Goal: Task Accomplishment & Management: Complete application form

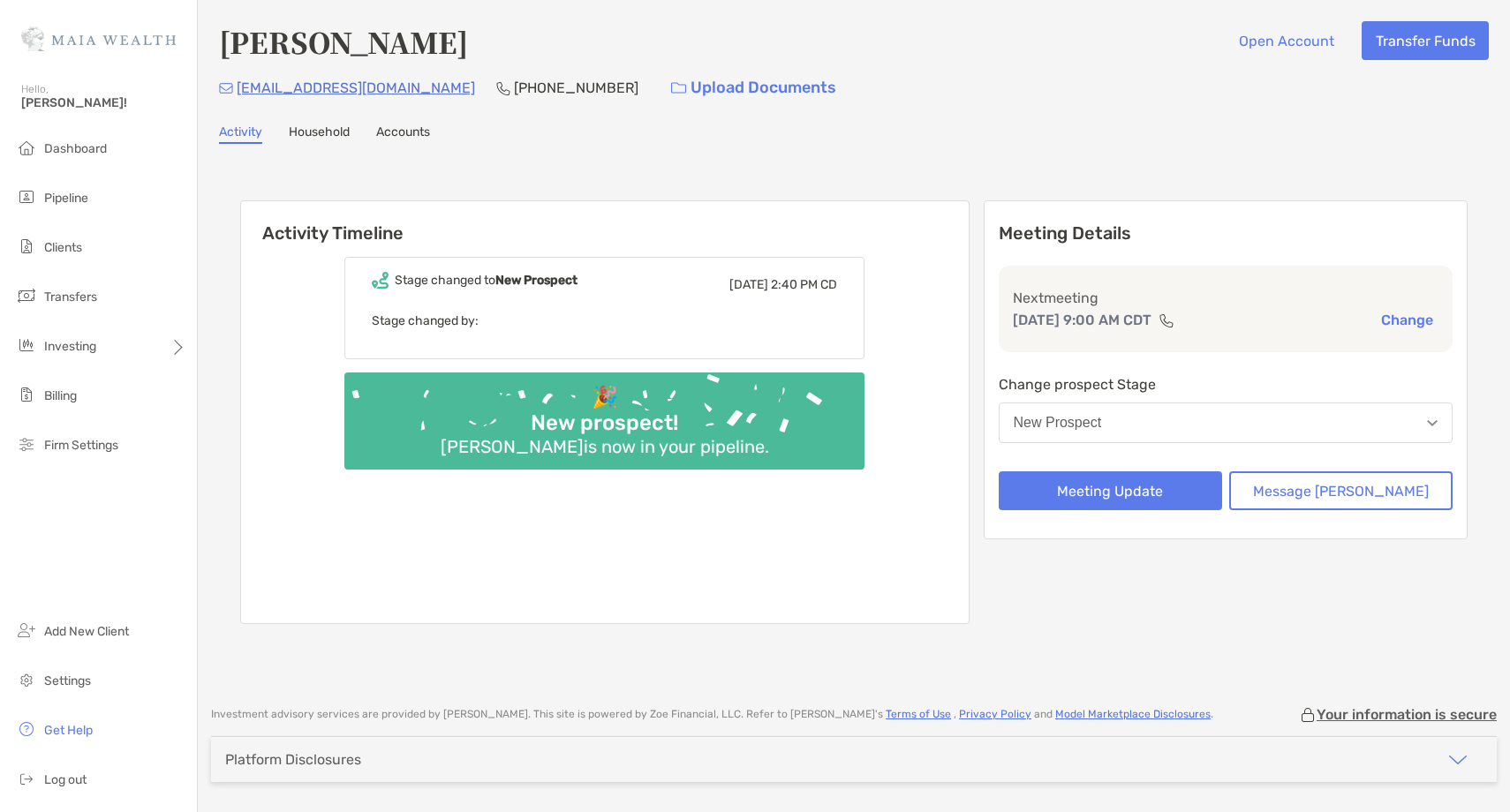
click at [514, 88] on p "[PHONE_NUMBER]" at bounding box center [576, 88] width 125 height 22
copy p "[PHONE_NUMBER]"
click at [1185, 418] on button "New Prospect" at bounding box center [1226, 423] width 455 height 40
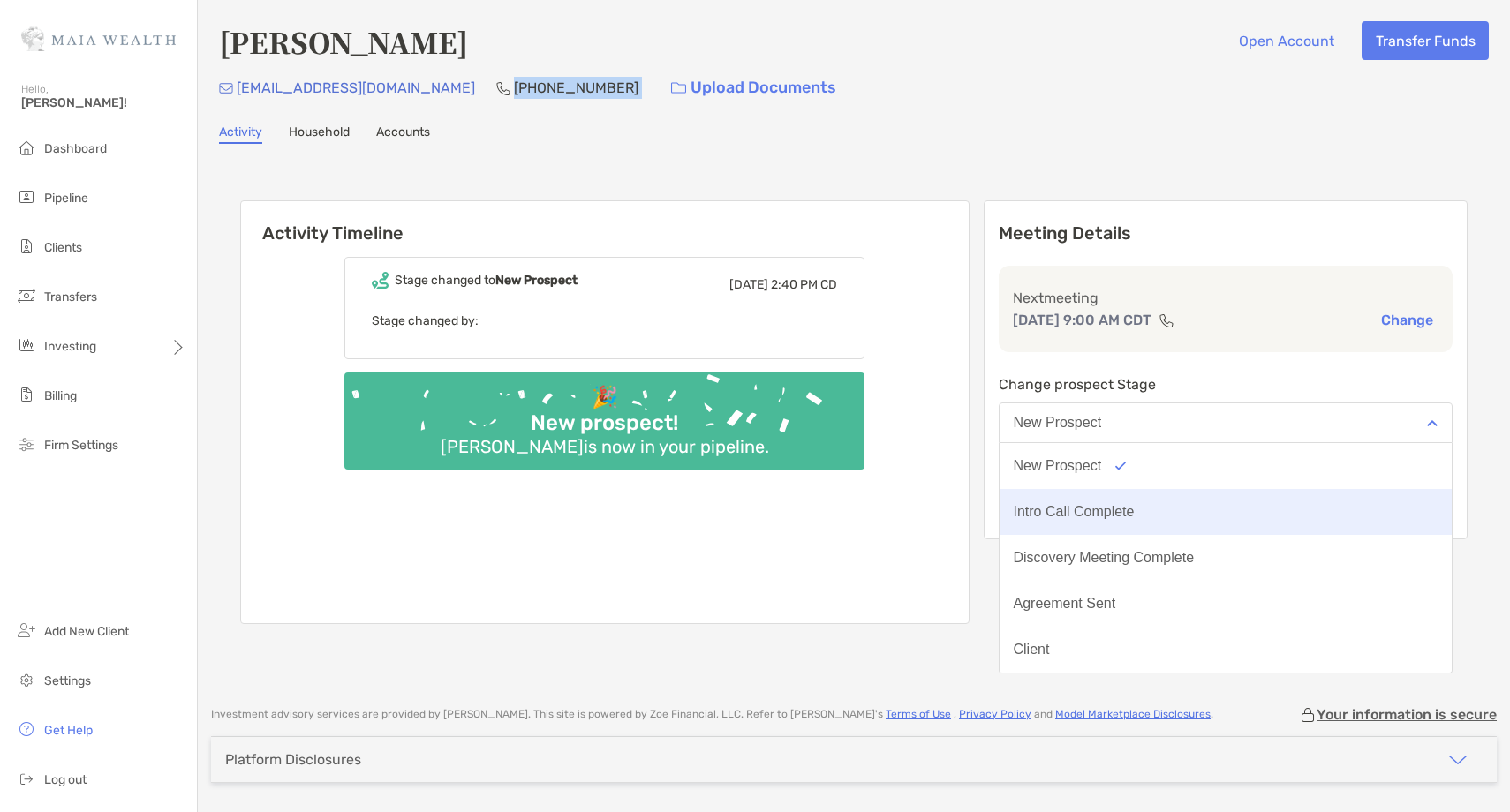
click at [1135, 517] on div "Intro Call Complete" at bounding box center [1074, 512] width 121 height 16
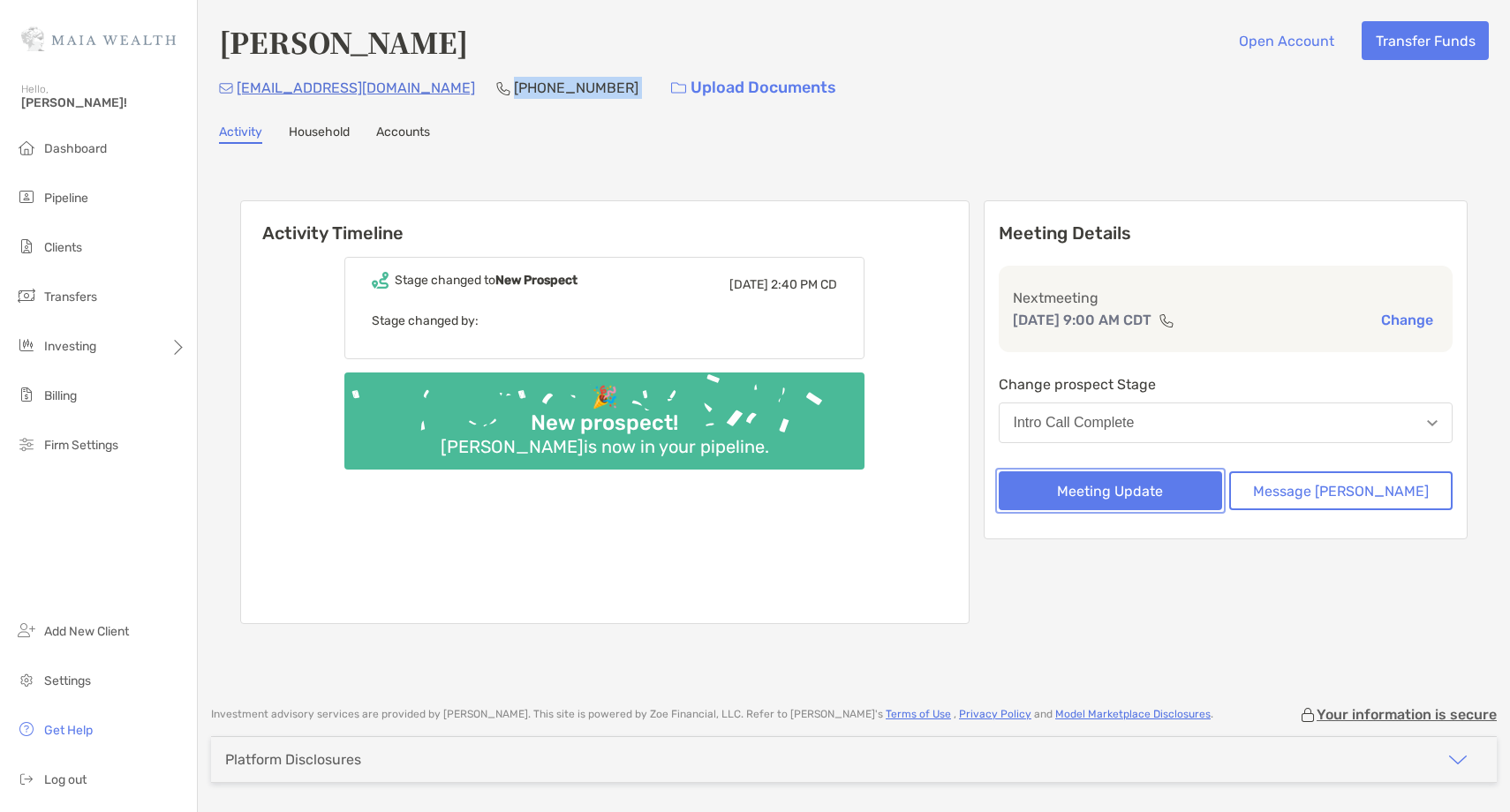
click at [1125, 498] on button "Meeting Update" at bounding box center [1111, 491] width 223 height 38
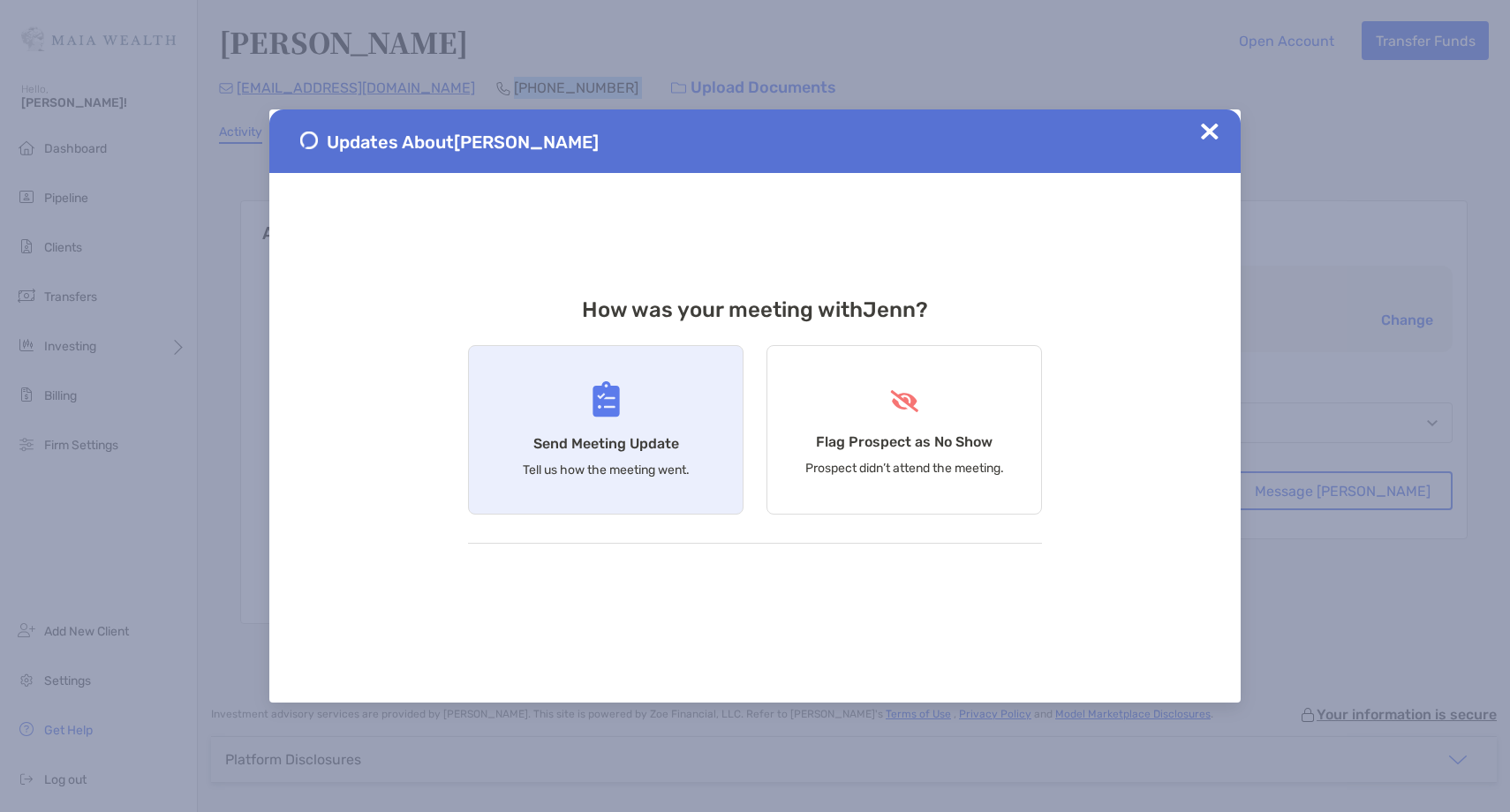
click at [609, 402] on img at bounding box center [606, 400] width 27 height 37
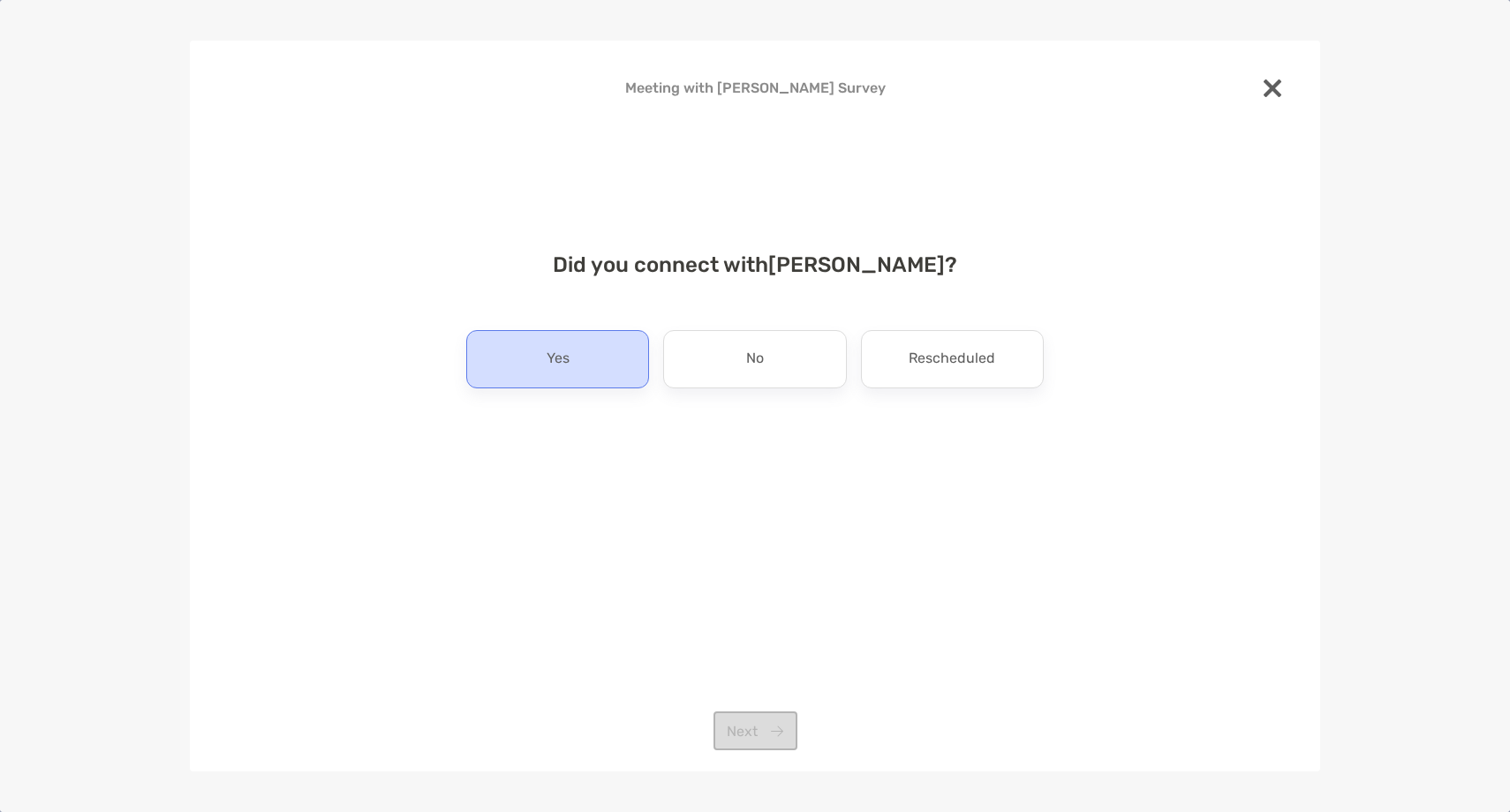
click at [562, 358] on p "Yes" at bounding box center [558, 359] width 23 height 28
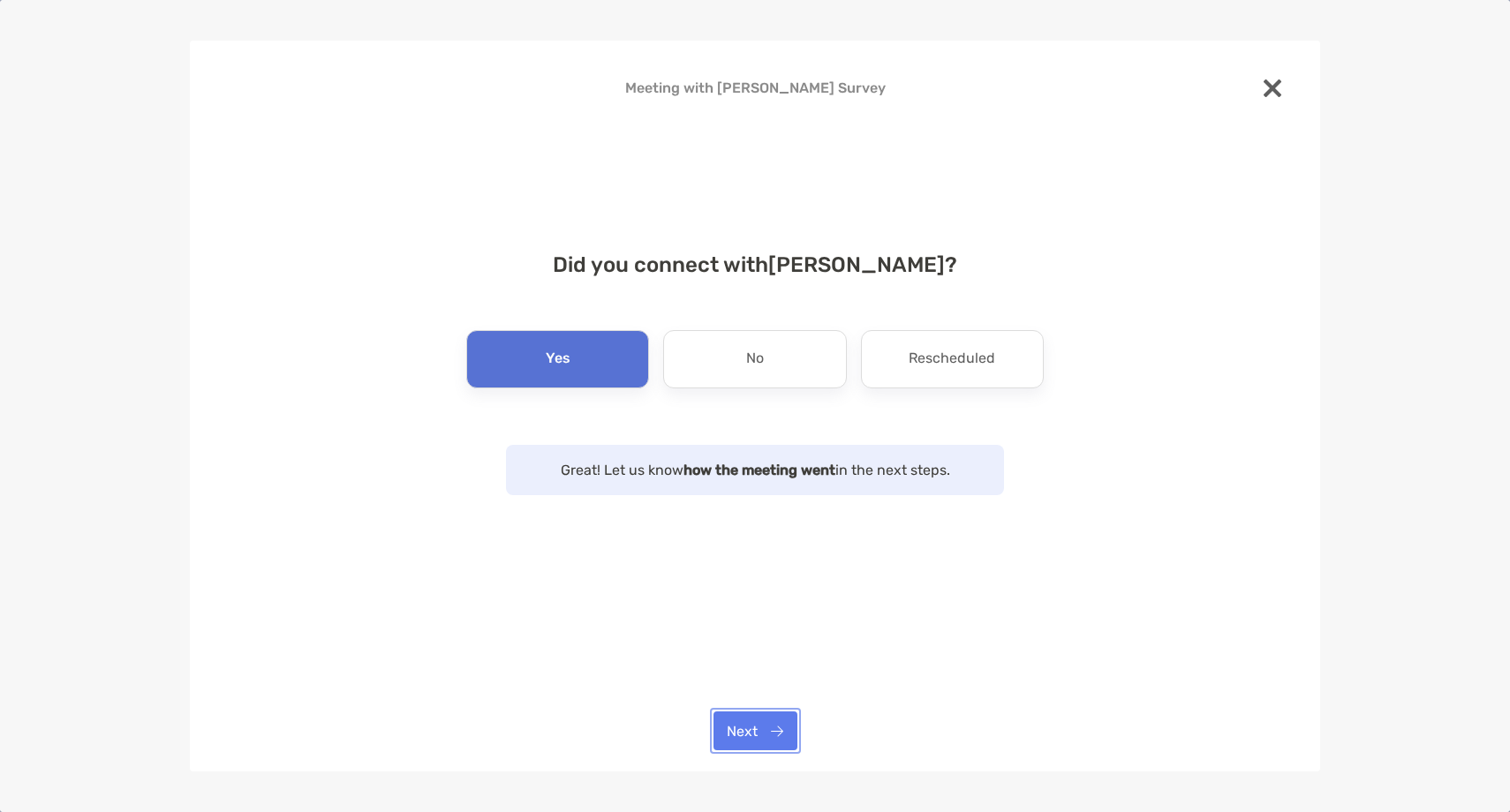
click at [766, 742] on button "Next" at bounding box center [755, 731] width 84 height 38
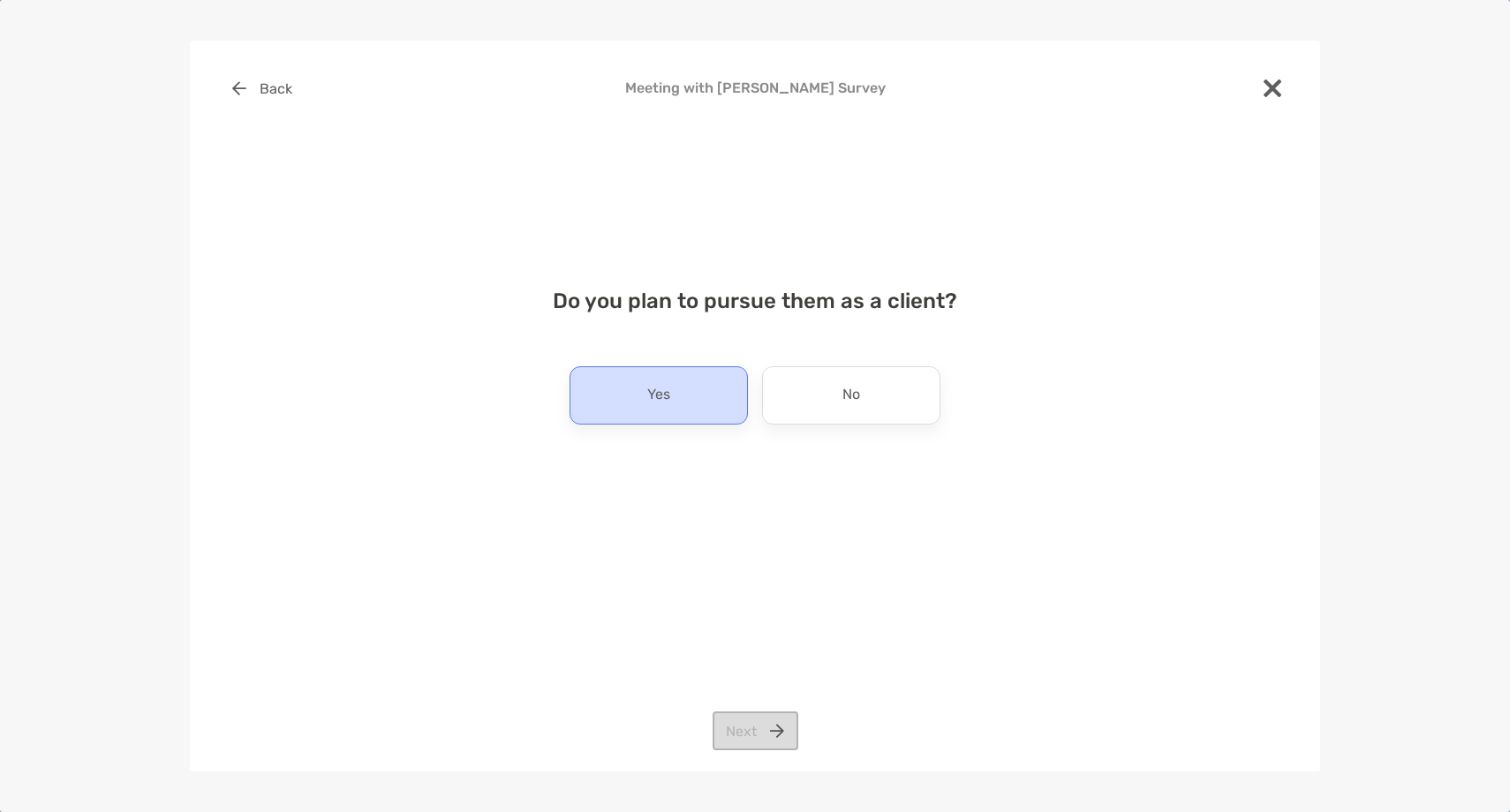
click at [660, 401] on p "Yes" at bounding box center [658, 395] width 23 height 28
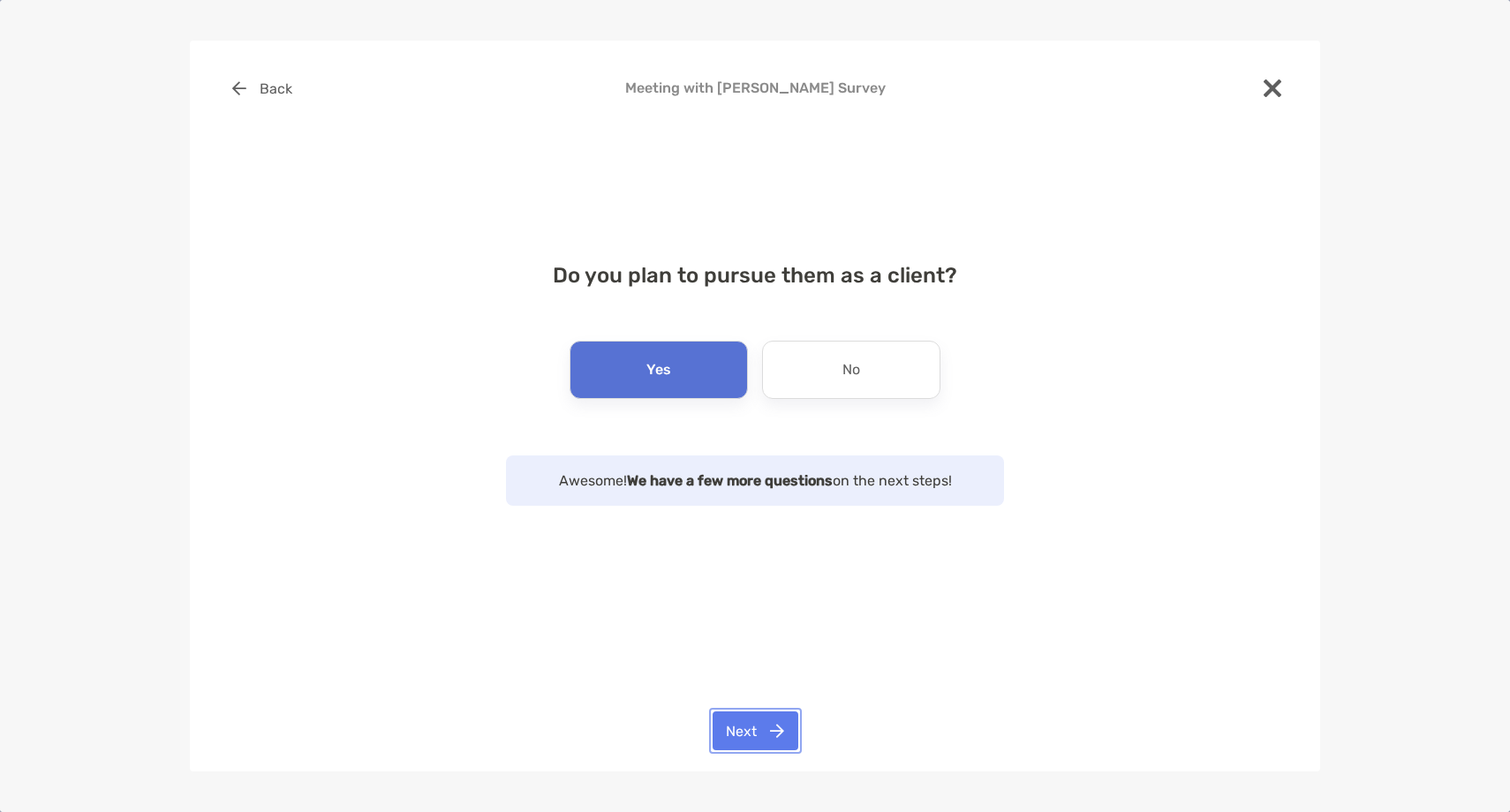
click at [758, 738] on button "Next" at bounding box center [755, 731] width 86 height 38
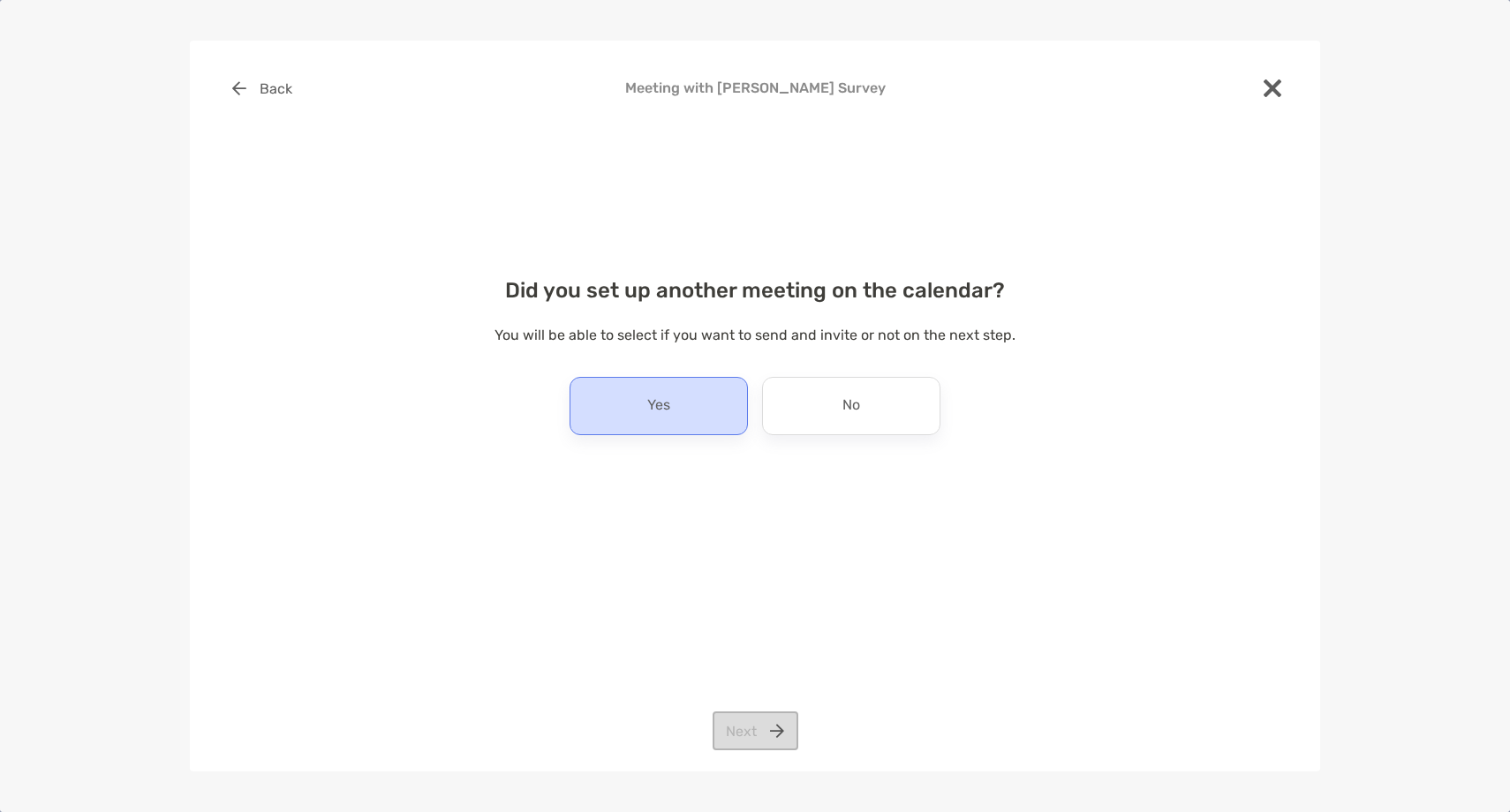
click at [726, 397] on div "Yes" at bounding box center [658, 406] width 179 height 59
click at [759, 729] on button "Next" at bounding box center [755, 731] width 86 height 38
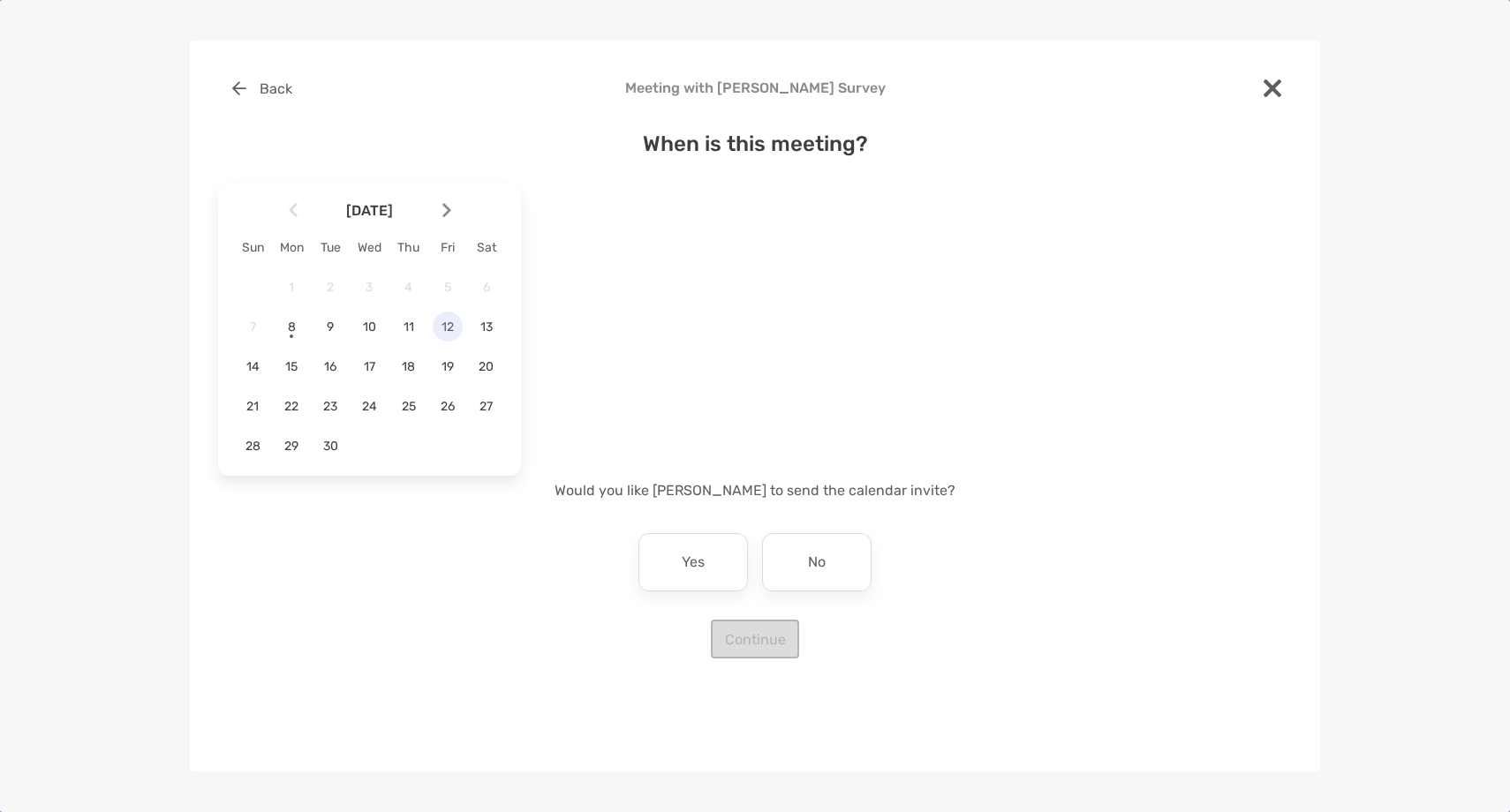
click at [449, 329] on span "12" at bounding box center [448, 327] width 30 height 15
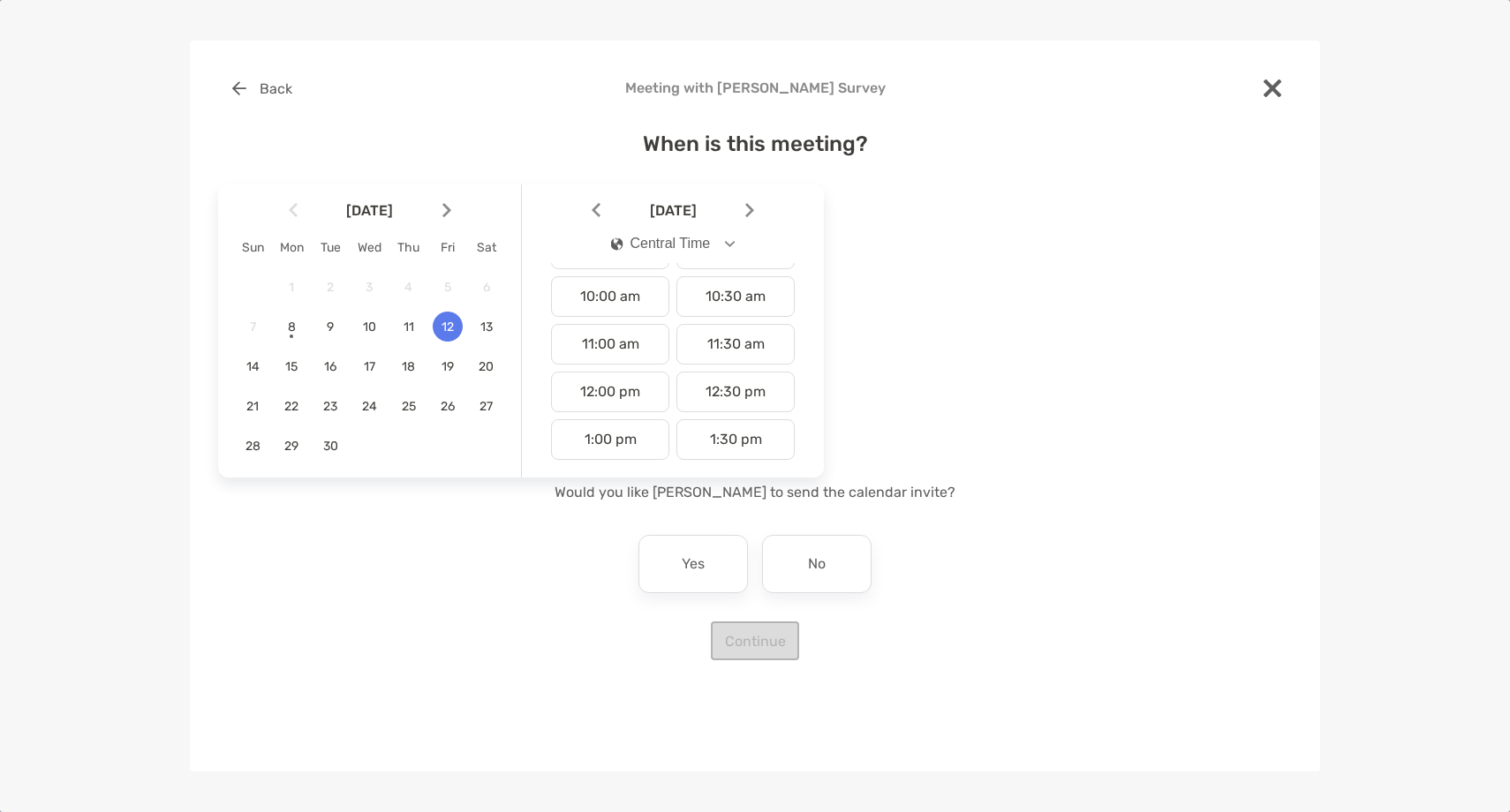
scroll to position [560, 0]
click at [611, 340] on div "1:00 pm" at bounding box center [610, 342] width 118 height 40
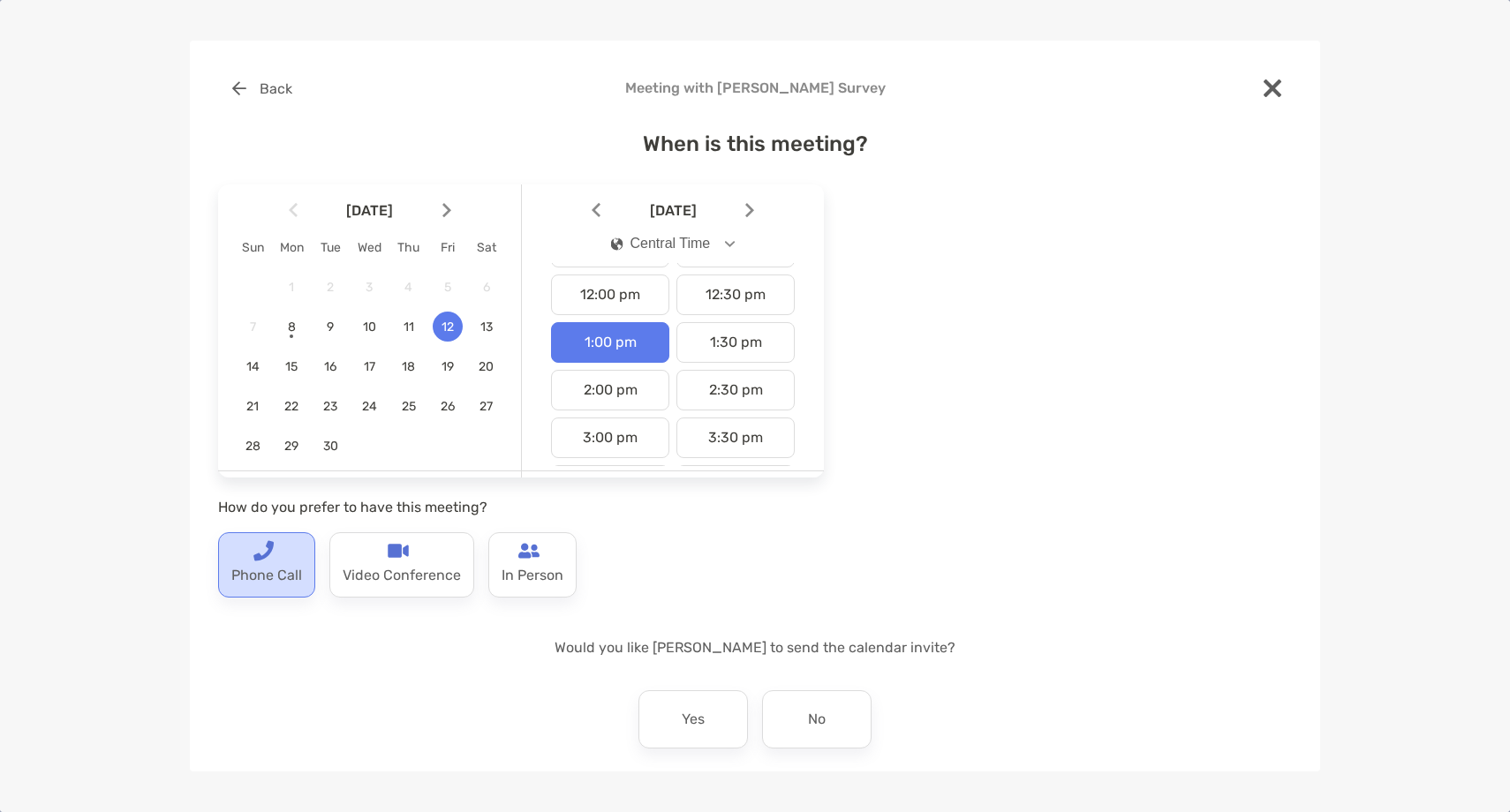
click at [269, 573] on p "Phone Call" at bounding box center [266, 575] width 71 height 28
click at [816, 722] on p "No" at bounding box center [816, 720] width 17 height 28
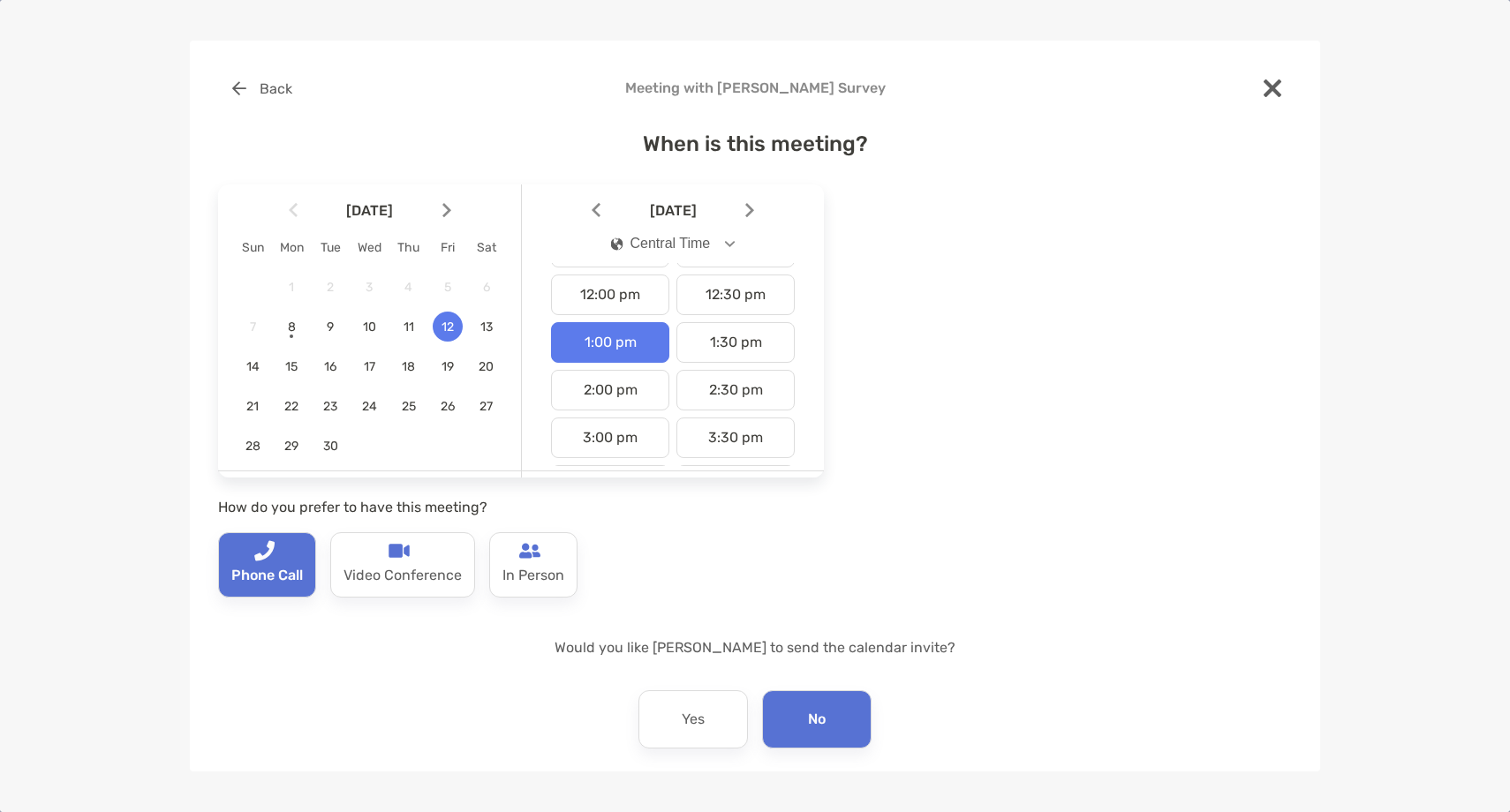
scroll to position [72, 0]
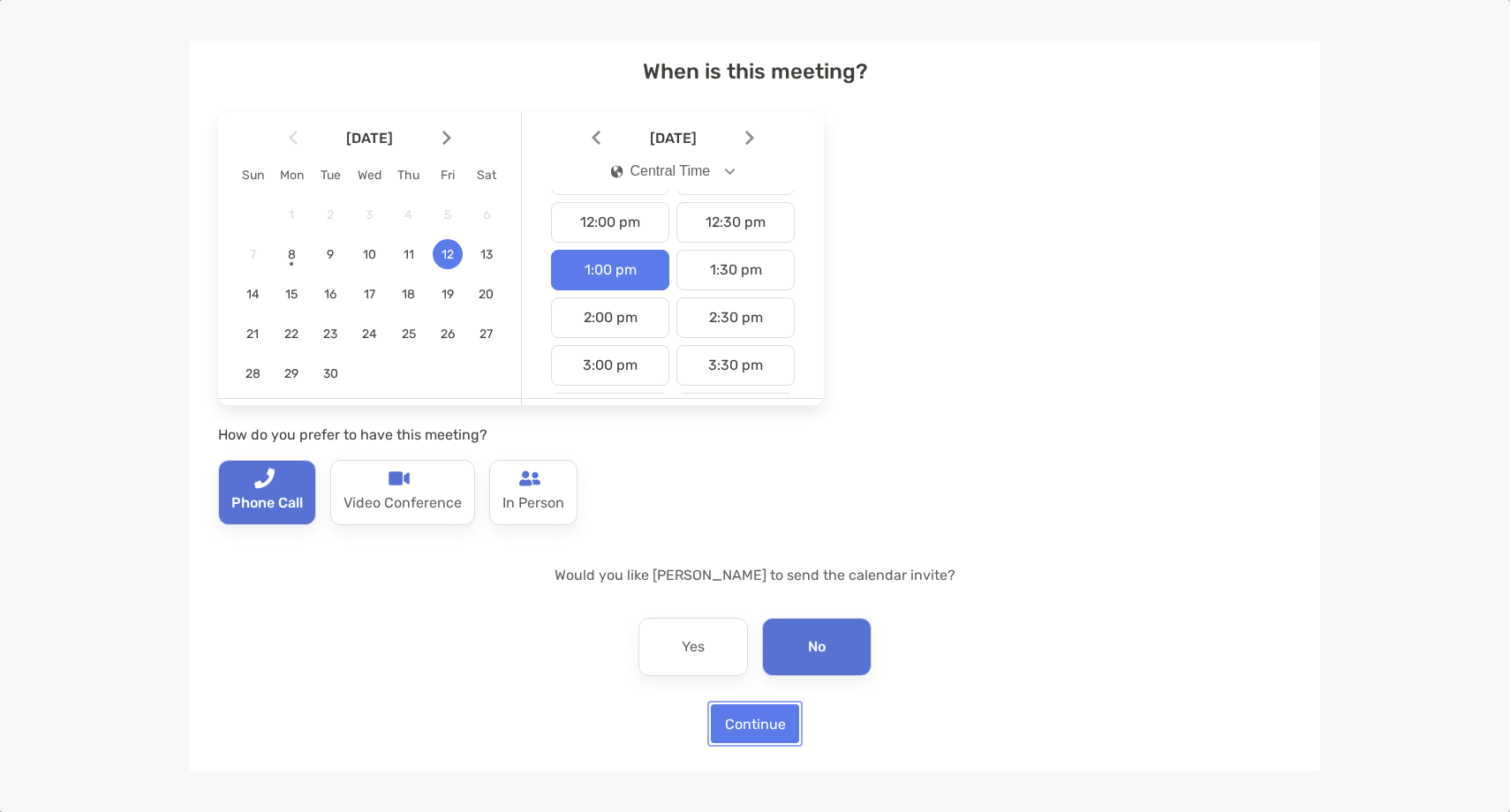
click at [751, 723] on button "Continue" at bounding box center [755, 724] width 88 height 38
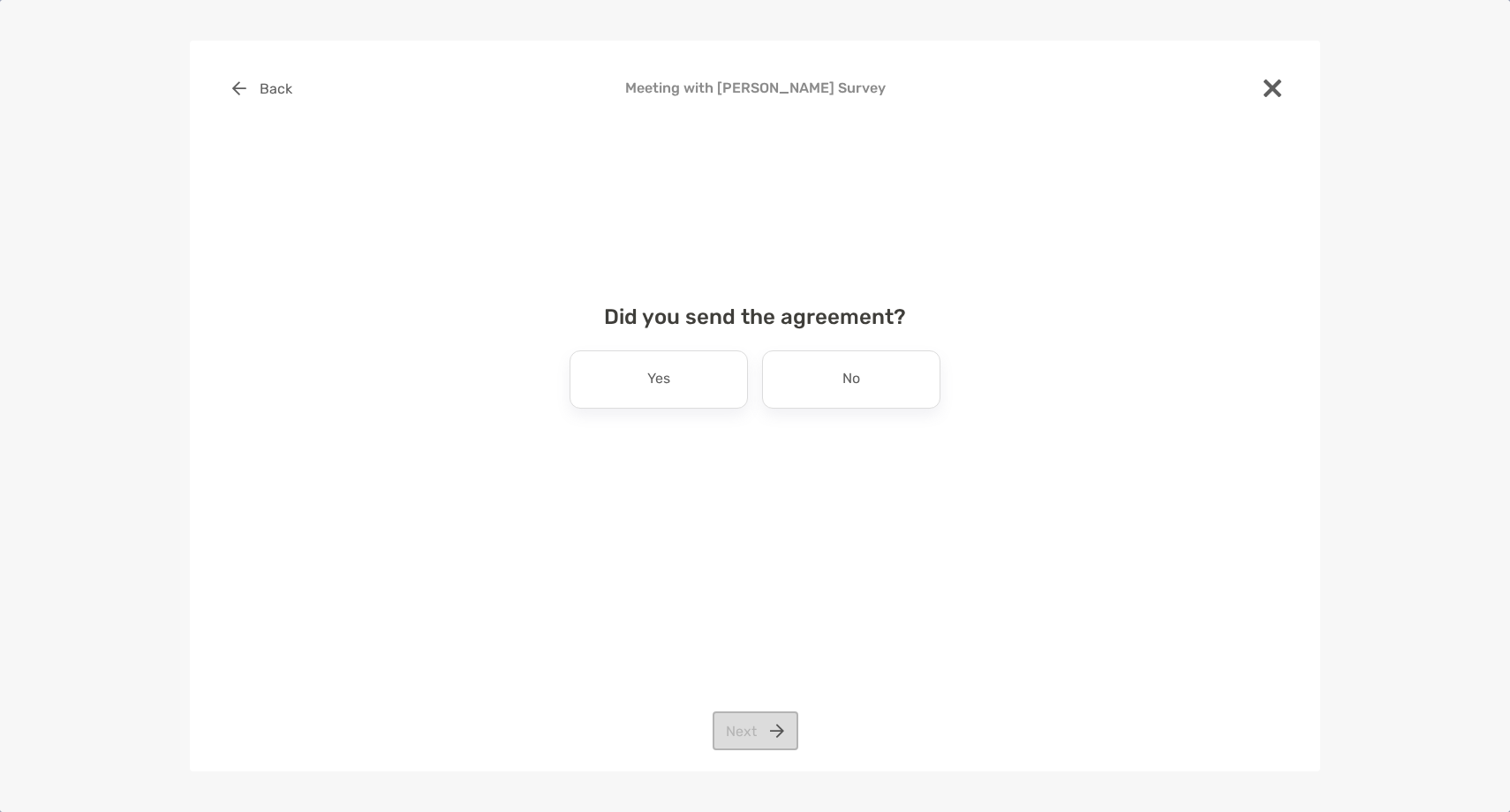
scroll to position [0, 0]
click at [853, 386] on p "No" at bounding box center [851, 379] width 17 height 28
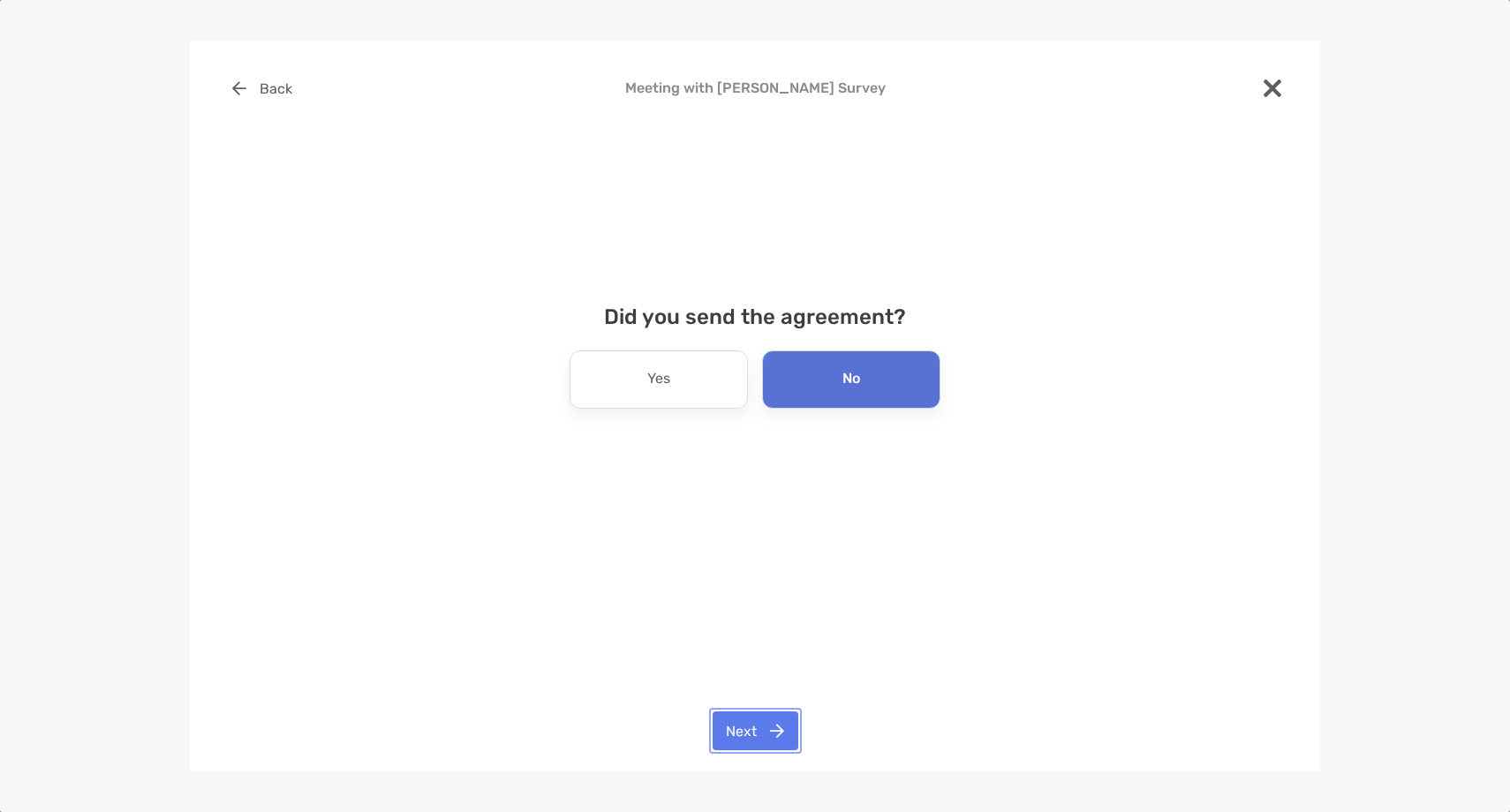
click at [747, 743] on button "Next" at bounding box center [755, 731] width 86 height 38
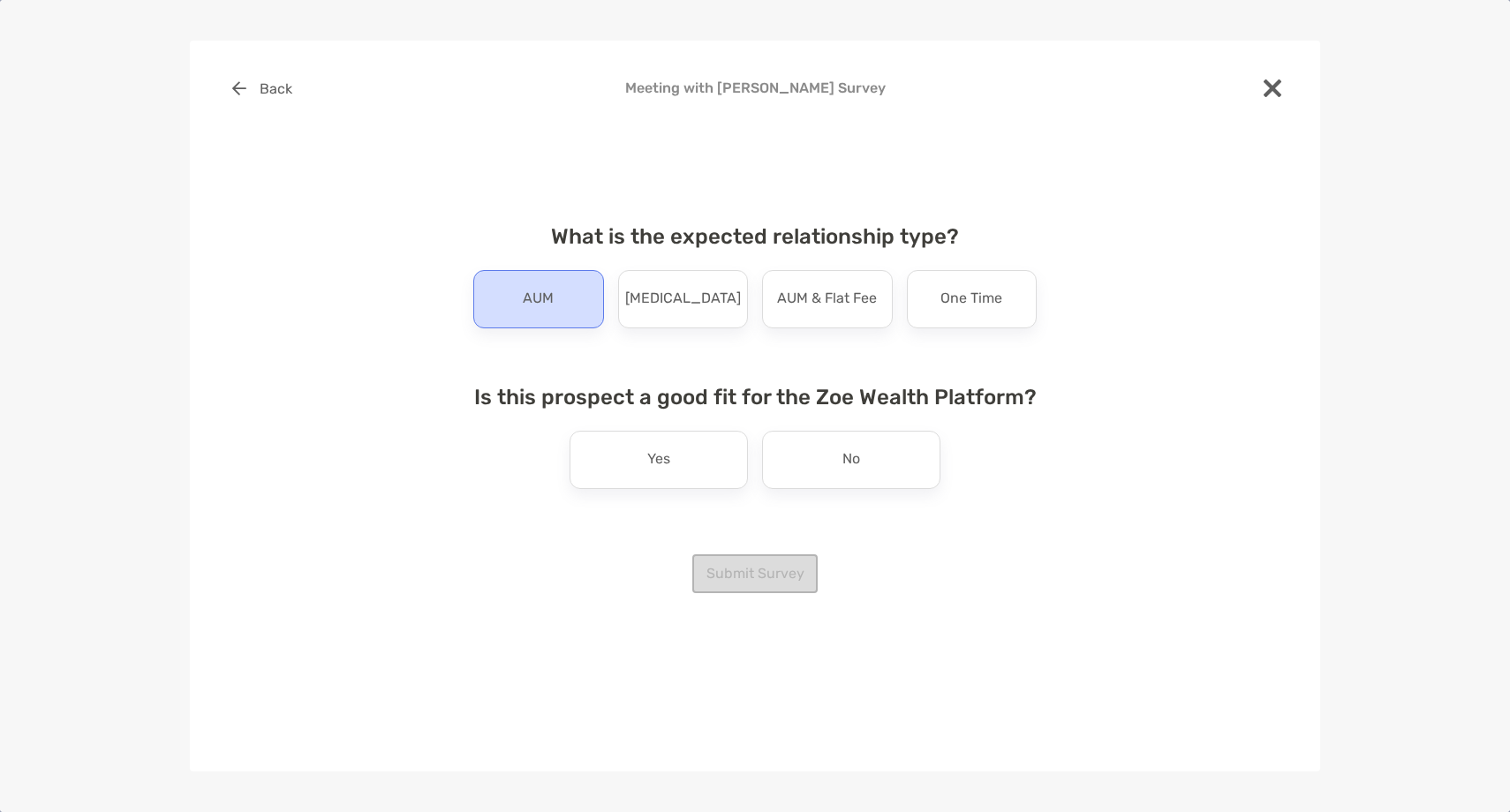
click at [553, 308] on p "AUM" at bounding box center [538, 299] width 31 height 28
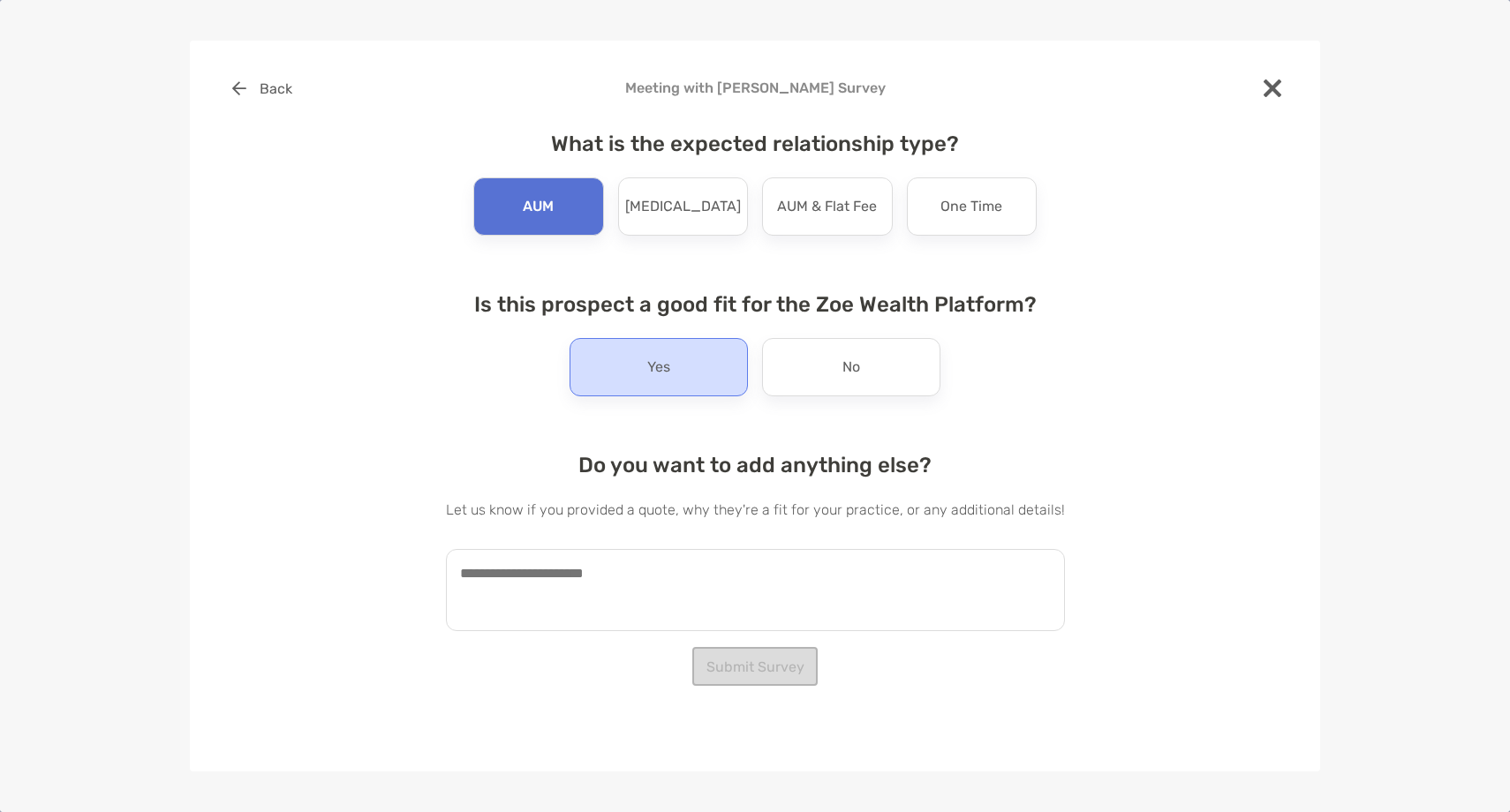
click at [612, 363] on div "Yes" at bounding box center [658, 367] width 179 height 59
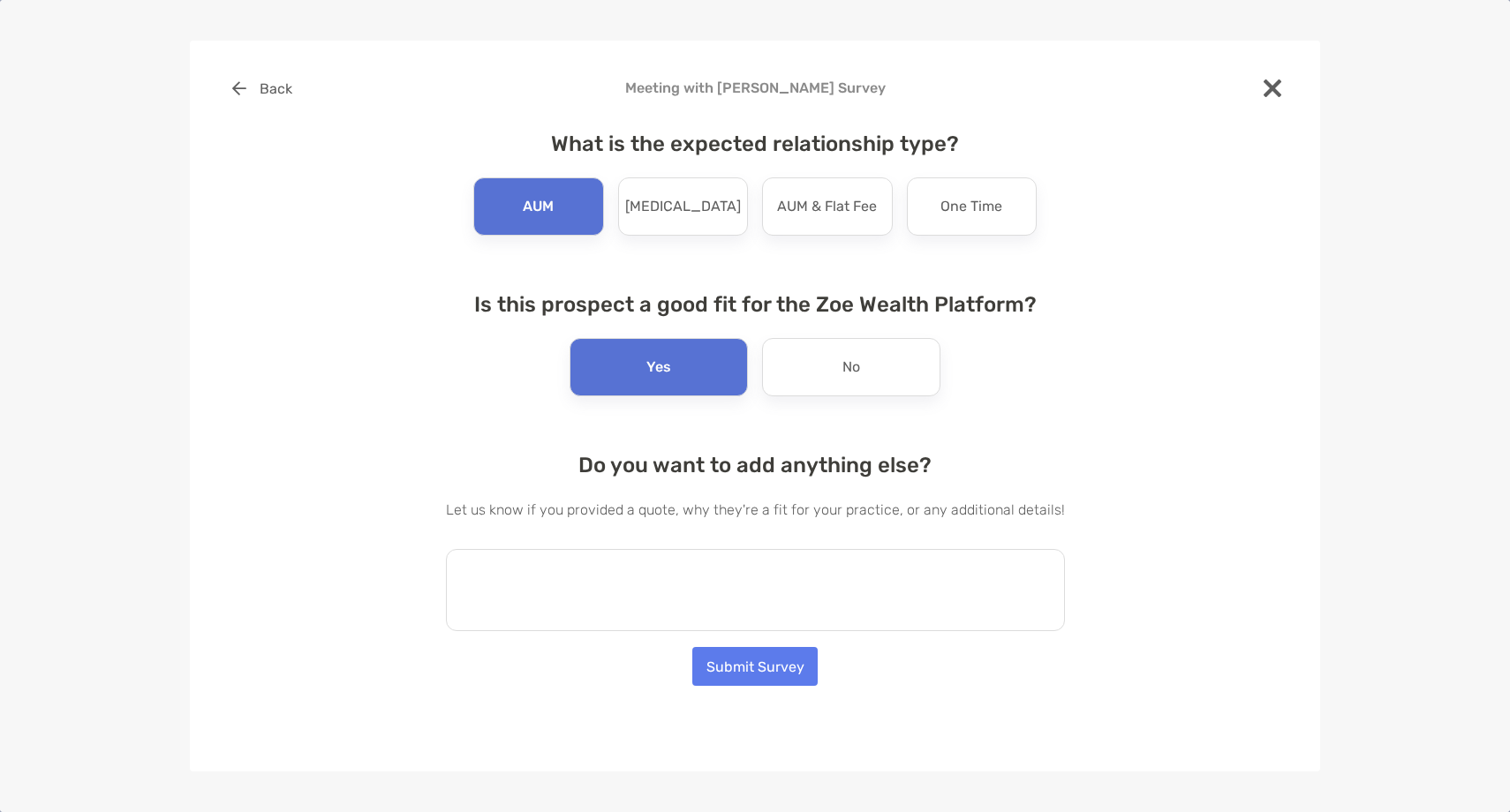
click at [575, 610] on textarea at bounding box center [755, 590] width 619 height 82
paste textarea "**********"
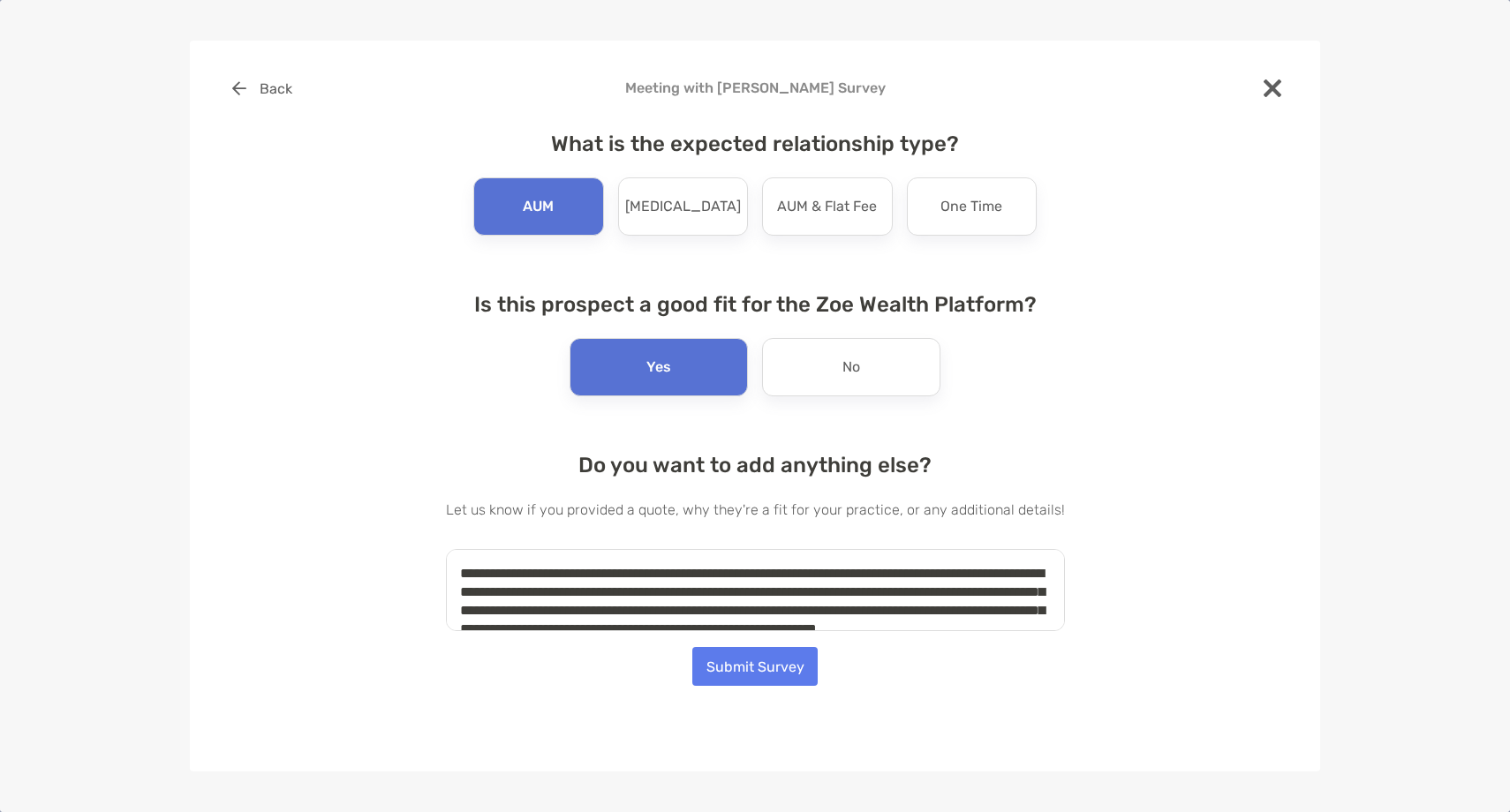
scroll to position [26, 0]
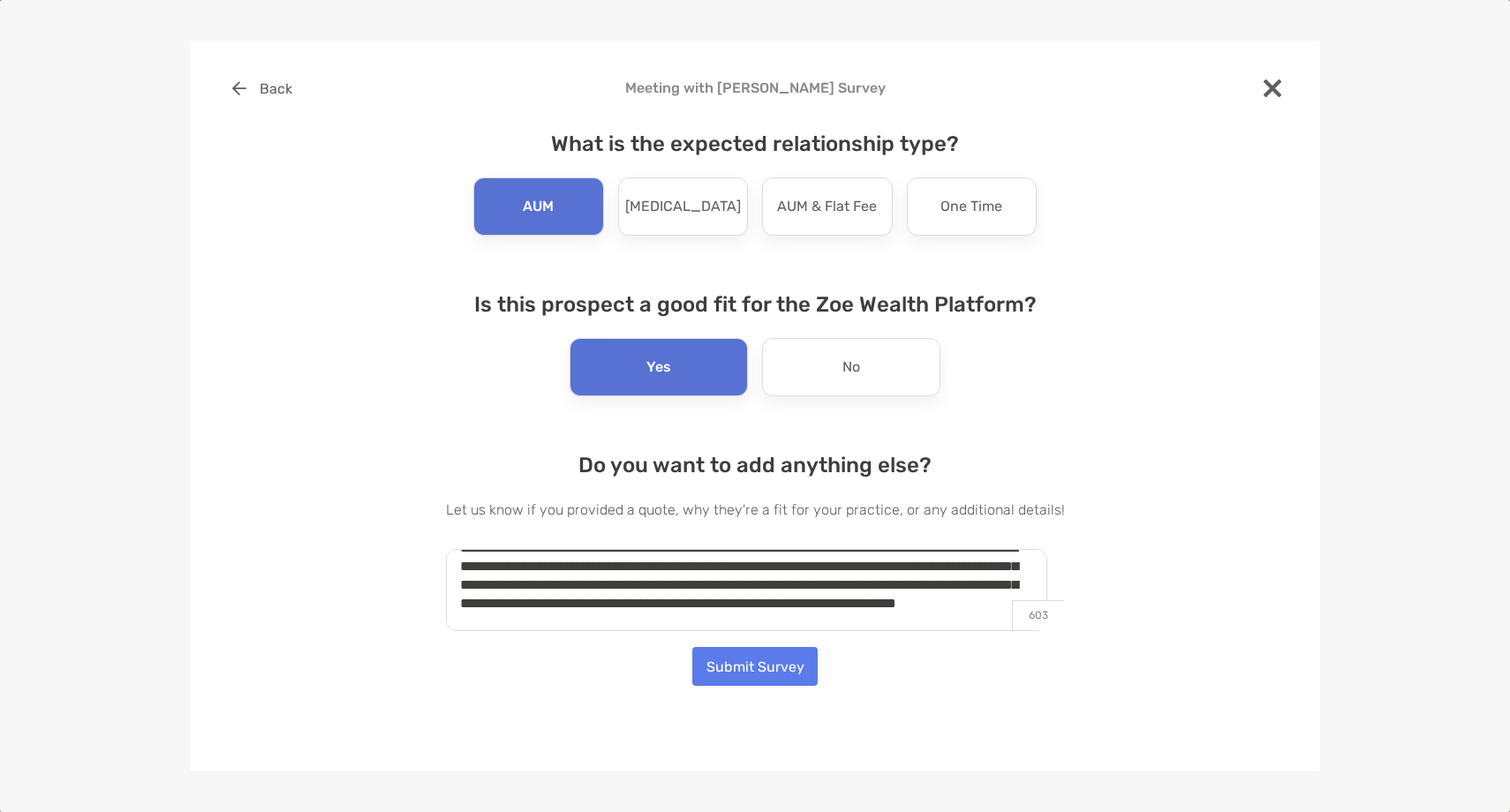
type textarea "**********"
click at [766, 668] on button "Submit Survey" at bounding box center [755, 666] width 125 height 38
